Goal: Find contact information: Find contact information

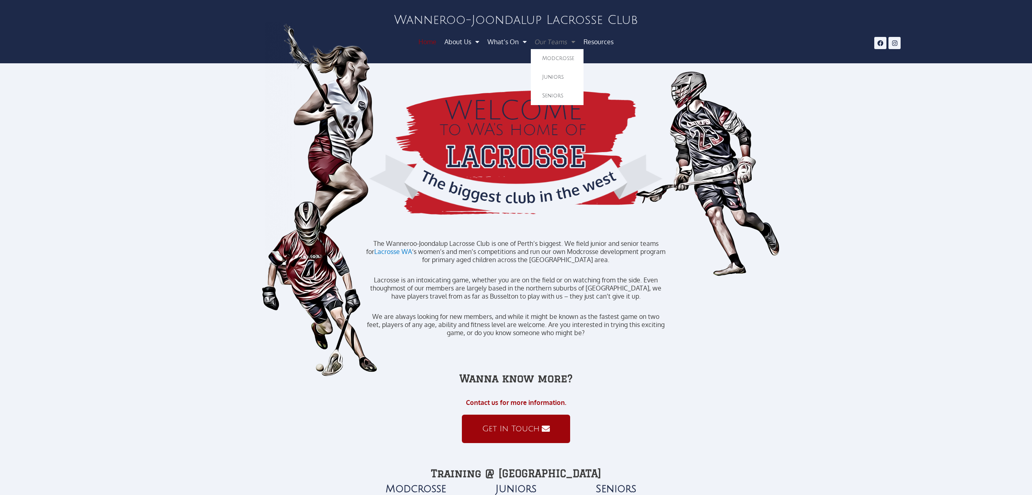
click at [568, 42] on span "Menu" at bounding box center [571, 41] width 10 height 15
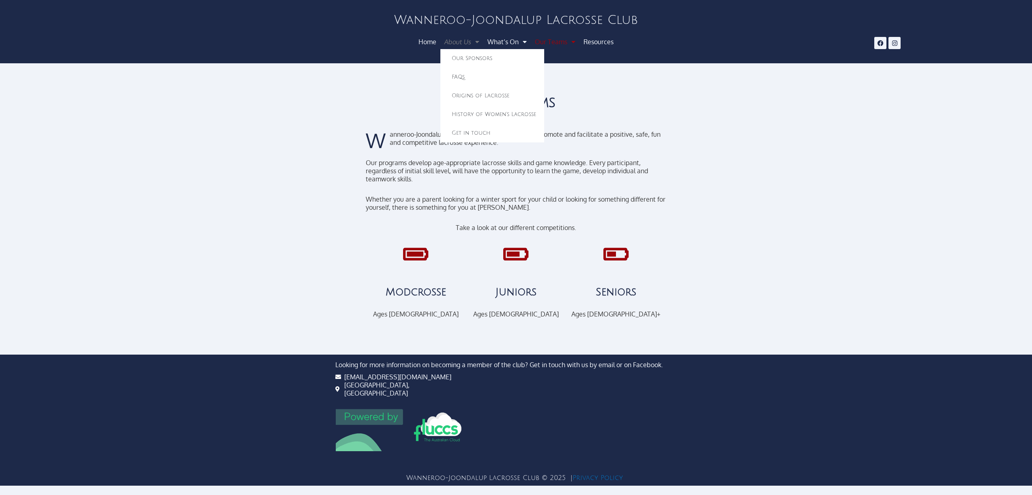
click at [472, 44] on span "Menu" at bounding box center [475, 41] width 10 height 15
click at [473, 133] on link "Get in touch" at bounding box center [492, 133] width 104 height 19
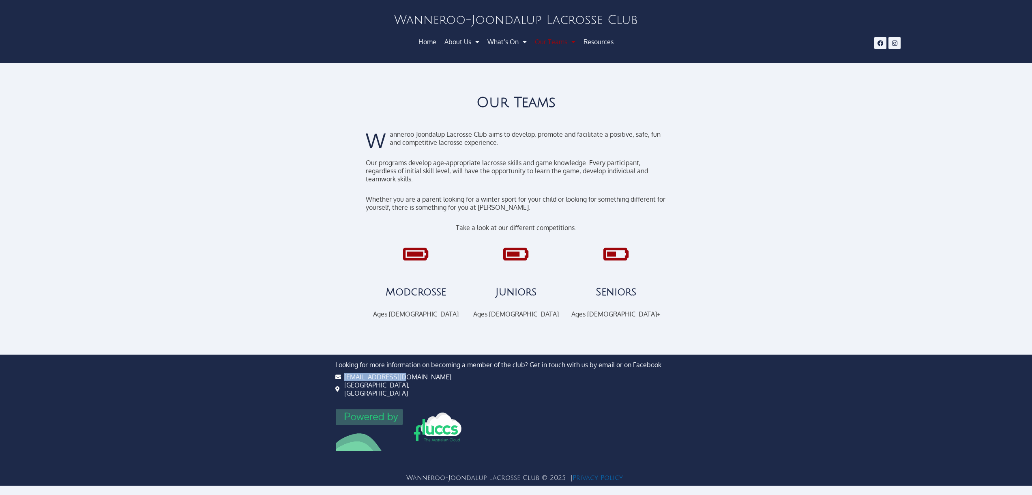
drag, startPoint x: 400, startPoint y: 390, endPoint x: 342, endPoint y: 385, distance: 58.2
click at [343, 381] on li "[EMAIL_ADDRESS][DOMAIN_NAME]" at bounding box center [400, 377] width 131 height 8
copy span "[EMAIL_ADDRESS][DOMAIN_NAME]"
